Goal: Transaction & Acquisition: Purchase product/service

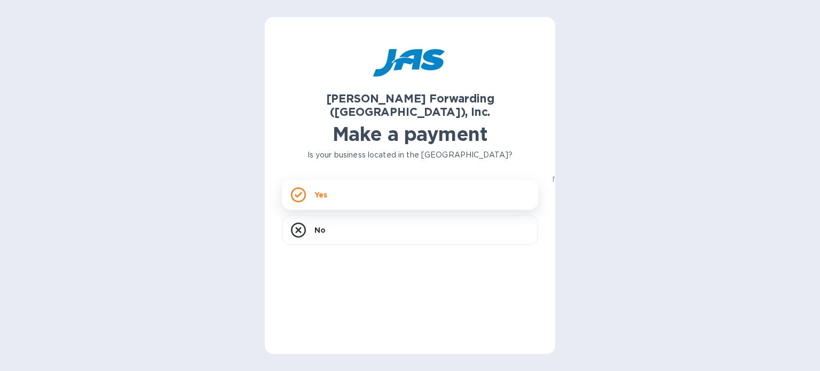
click at [303, 187] on icon at bounding box center [298, 194] width 15 height 15
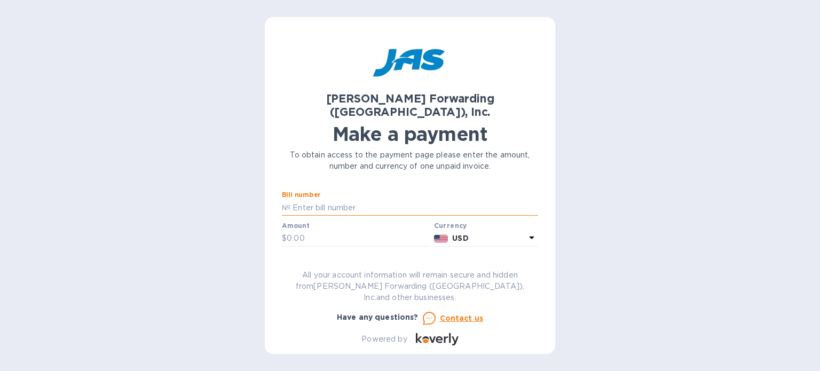
click at [302, 200] on input "text" at bounding box center [414, 208] width 248 height 16
type input "CLT503373649 503373624 503373576 503373660 503373603"
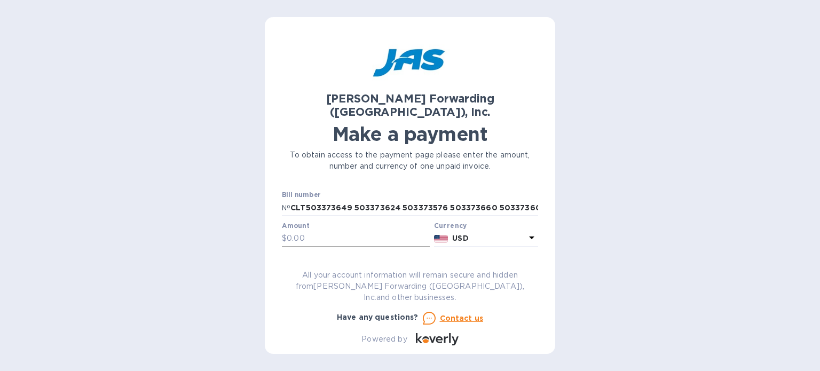
click at [331, 231] on input "text" at bounding box center [358, 239] width 143 height 16
type input "8"
type input "8,483.56"
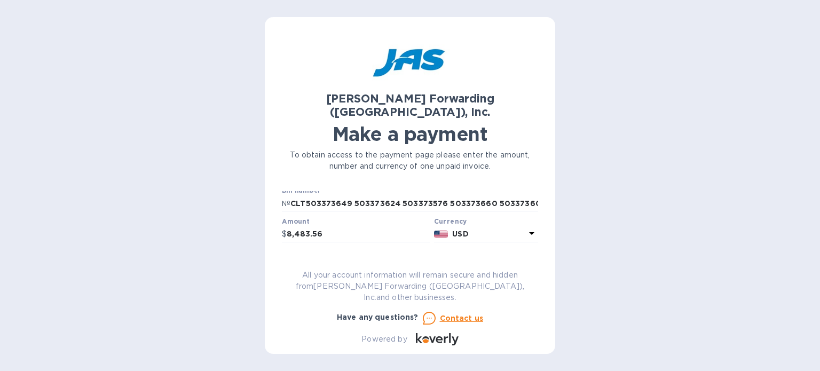
click at [322, 257] on input "text" at bounding box center [410, 265] width 256 height 16
type input "Level 4 Designs"
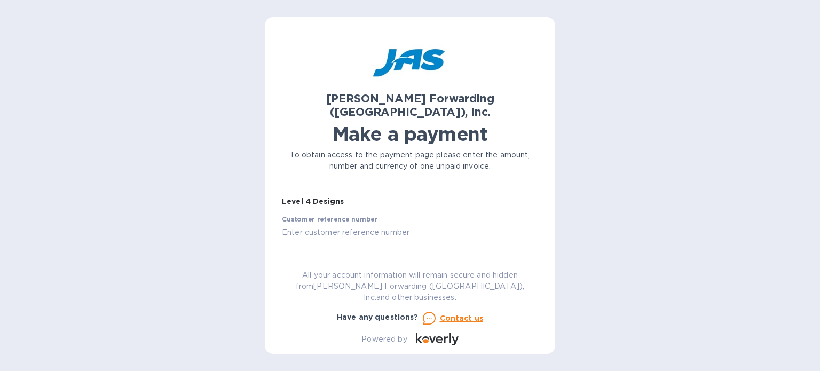
click at [382, 259] on span "Go to payment page" at bounding box center [409, 265] width 239 height 13
